Goal: Transaction & Acquisition: Purchase product/service

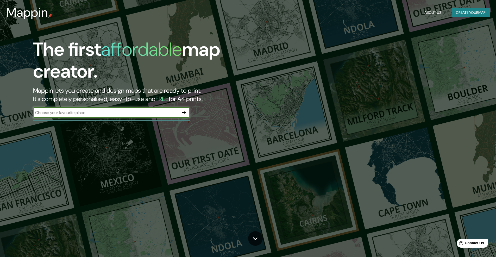
click at [150, 112] on input "text" at bounding box center [106, 113] width 146 height 6
type input "c"
type input "codroipo"
click at [185, 112] on icon "button" at bounding box center [184, 112] width 4 height 4
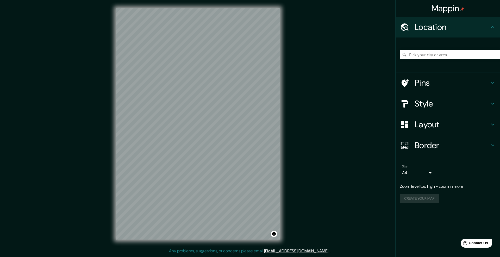
click at [467, 61] on div at bounding box center [450, 55] width 100 height 26
click at [466, 54] on input "Pick your city or area" at bounding box center [450, 54] width 100 height 9
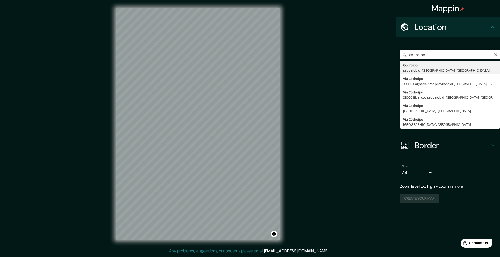
type input "Codroipo, provincia di [GEOGRAPHIC_DATA], [GEOGRAPHIC_DATA]"
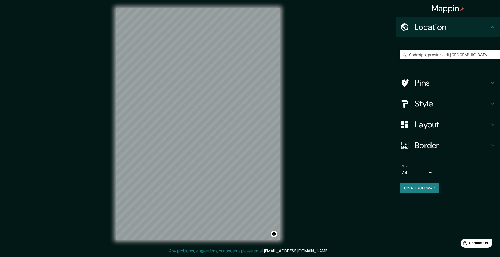
click at [434, 124] on h4 "Layout" at bounding box center [451, 124] width 75 height 10
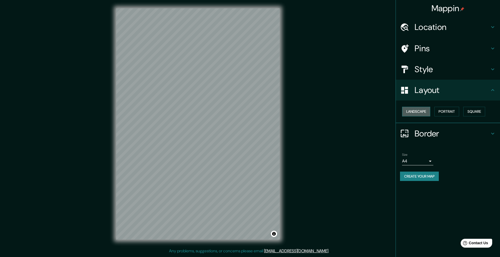
click at [413, 110] on button "Landscape" at bounding box center [416, 112] width 28 height 10
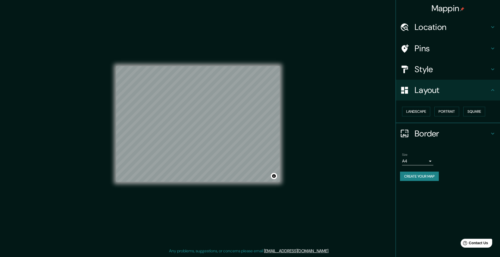
click at [429, 161] on body "Mappin Location [GEOGRAPHIC_DATA], provincia di [GEOGRAPHIC_DATA], [GEOGRAPHIC_…" at bounding box center [250, 128] width 500 height 257
click at [415, 178] on li "A3" at bounding box center [417, 181] width 31 height 9
type input "a4"
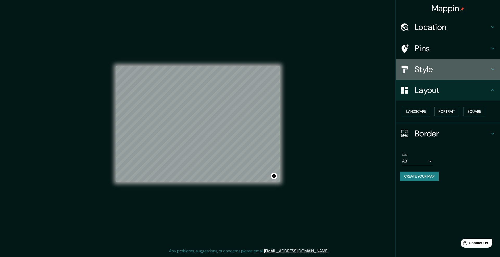
click at [436, 70] on h4 "Style" at bounding box center [451, 69] width 75 height 10
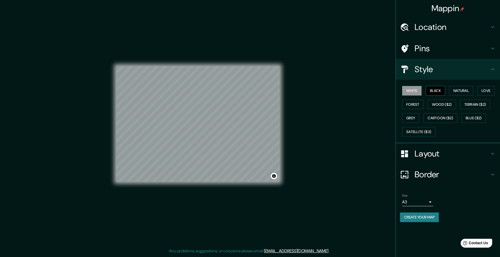
click at [433, 91] on button "Black" at bounding box center [435, 91] width 20 height 10
click at [414, 105] on button "Forest" at bounding box center [413, 105] width 22 height 10
click at [416, 133] on button "Satellite ($3)" at bounding box center [418, 132] width 33 height 10
click at [405, 116] on button "Grey" at bounding box center [410, 118] width 17 height 10
click at [442, 117] on button "Cartoon ($2)" at bounding box center [440, 118] width 34 height 10
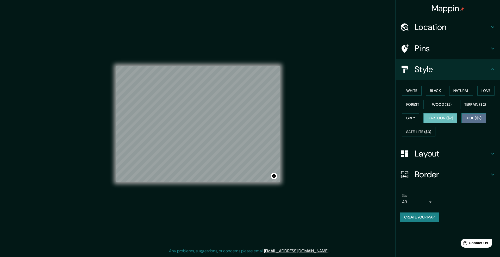
click at [481, 115] on button "Blue ($2)" at bounding box center [473, 118] width 24 height 10
click at [481, 105] on button "Terrain ($2)" at bounding box center [475, 105] width 30 height 10
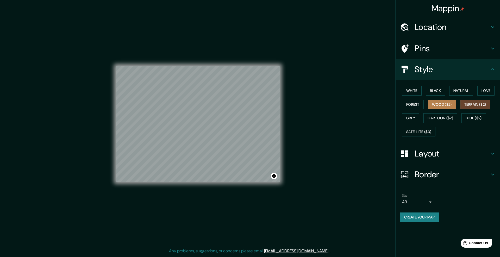
click at [443, 105] on button "Wood ($2)" at bounding box center [442, 105] width 28 height 10
click at [409, 90] on button "White" at bounding box center [412, 91] width 20 height 10
click at [413, 216] on button "Create your map" at bounding box center [419, 217] width 39 height 10
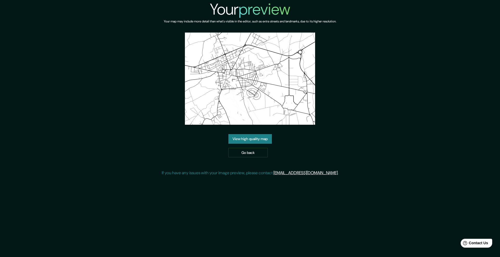
click at [263, 140] on link "View high quality map" at bounding box center [249, 139] width 43 height 10
